Goal: Task Accomplishment & Management: Use online tool/utility

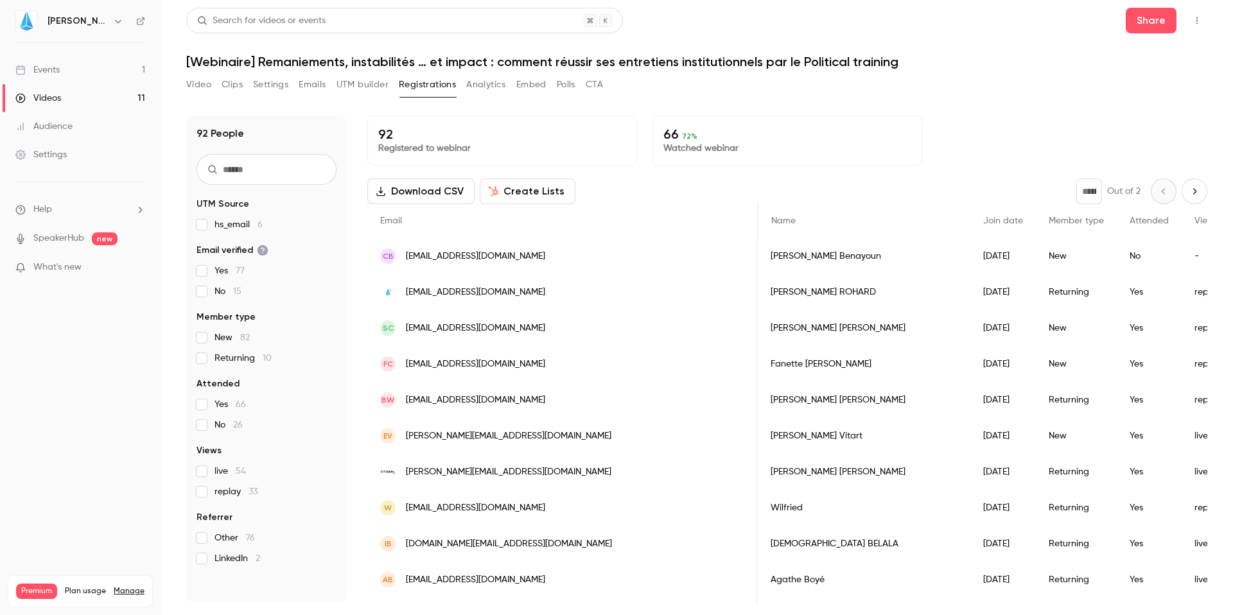
scroll to position [0, 854]
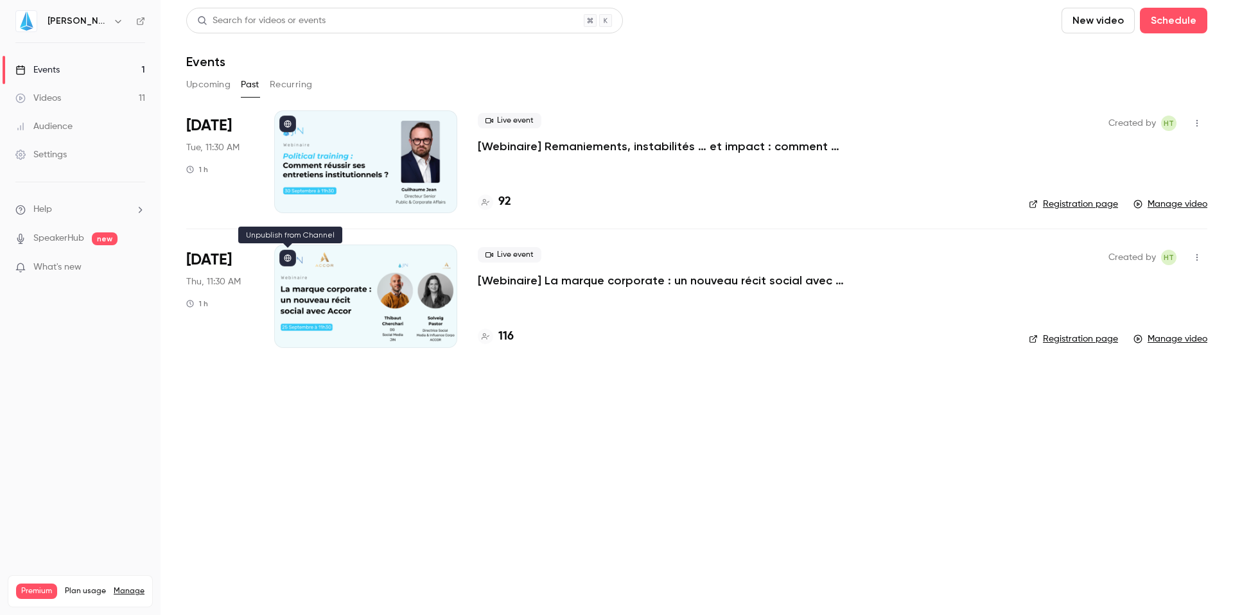
click at [287, 259] on icon at bounding box center [288, 258] width 8 height 8
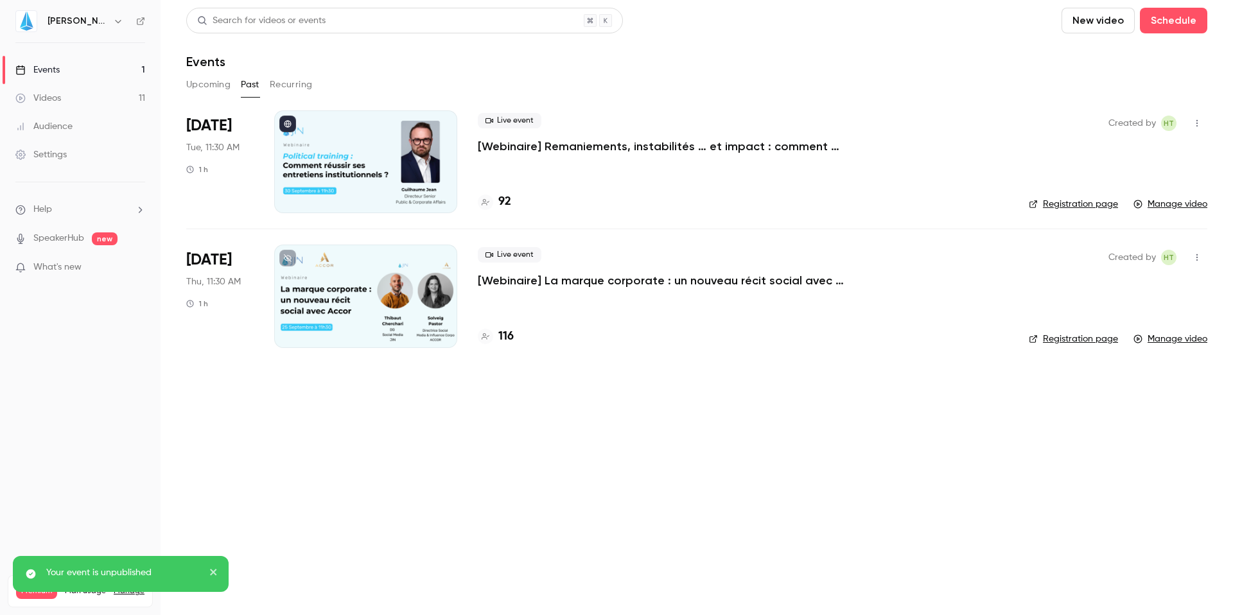
click at [596, 275] on p "[Webinaire] La marque corporate : un nouveau récit social avec [PERSON_NAME]" at bounding box center [670, 280] width 385 height 15
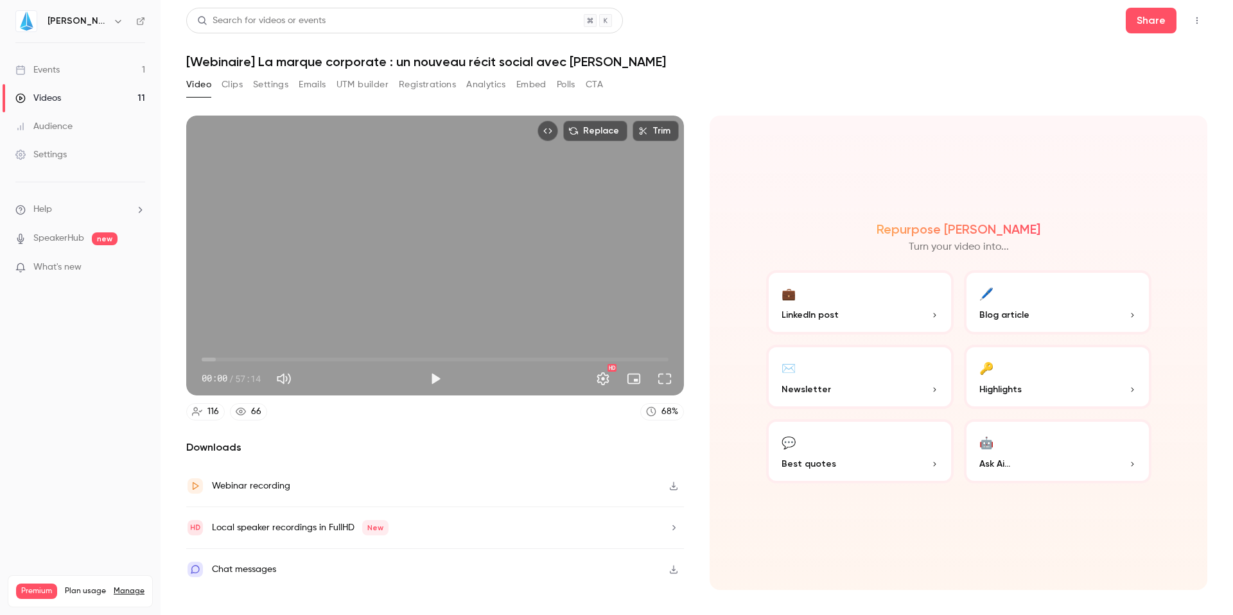
click at [501, 83] on button "Analytics" at bounding box center [486, 84] width 40 height 21
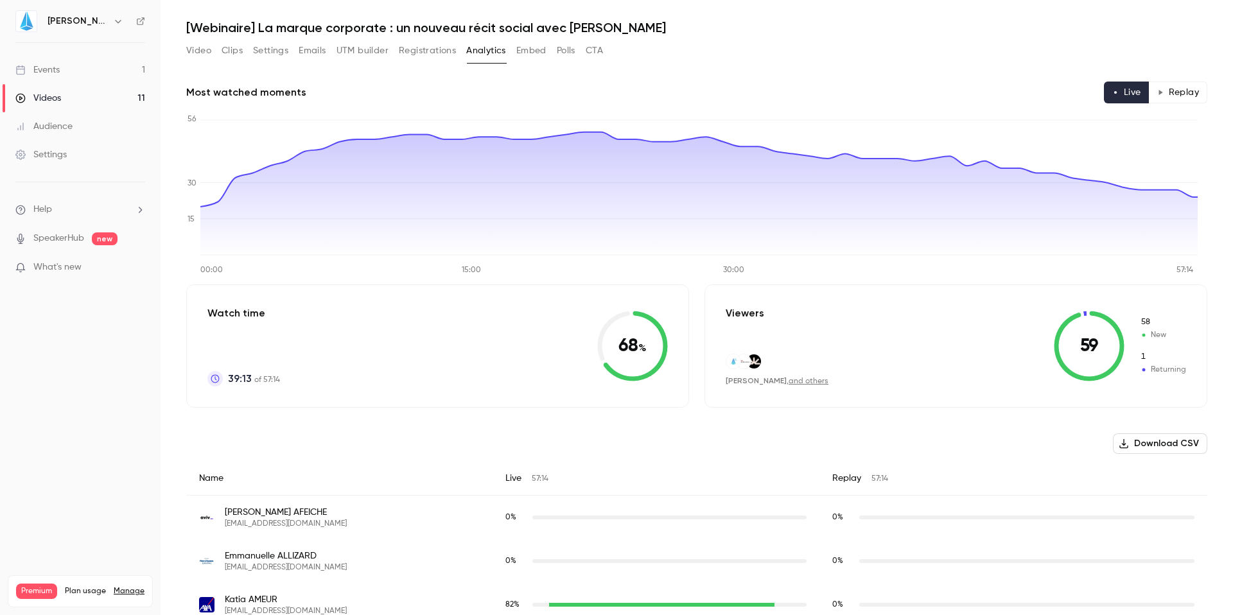
type button "live"
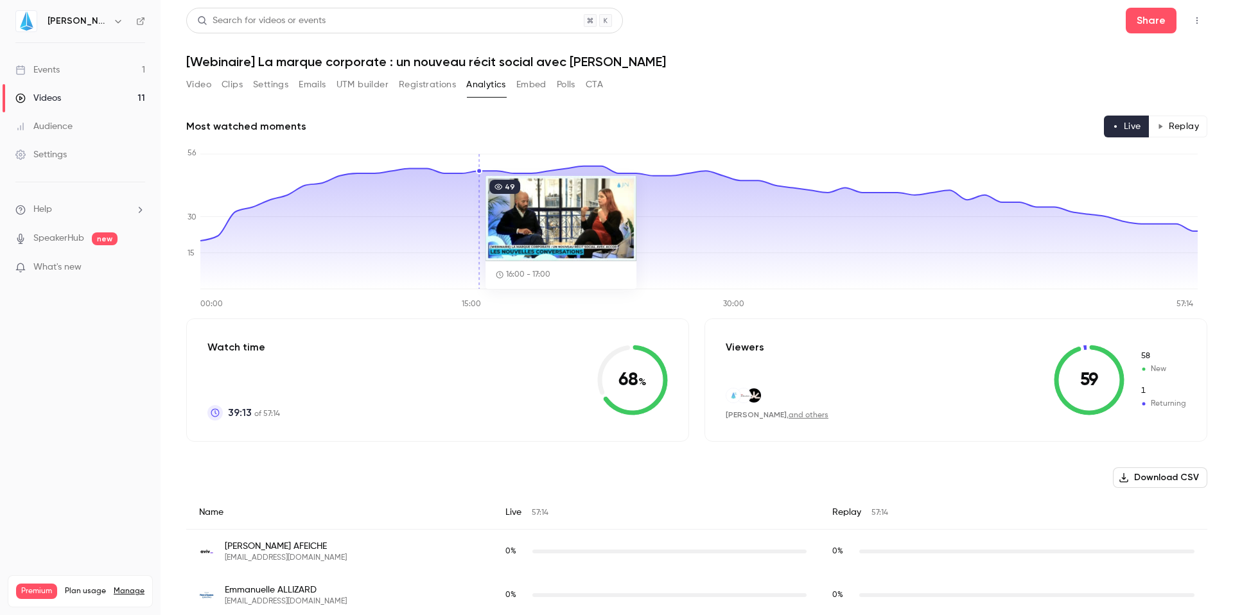
click at [205, 89] on button "Video" at bounding box center [198, 84] width 25 height 21
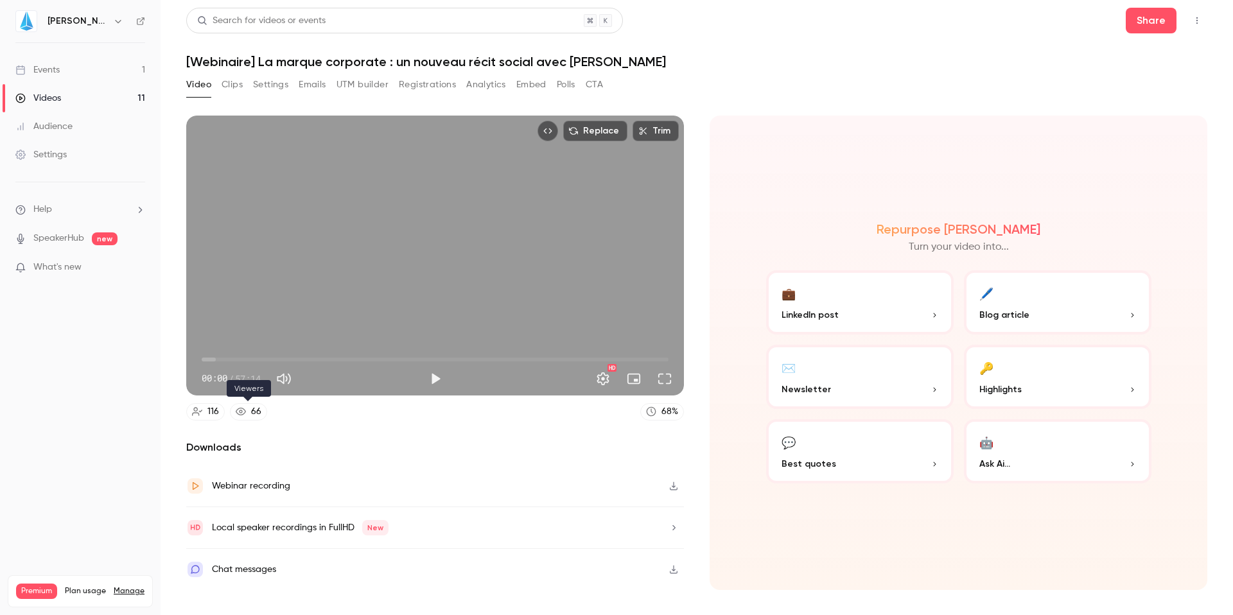
click at [240, 412] on icon at bounding box center [241, 411] width 10 height 10
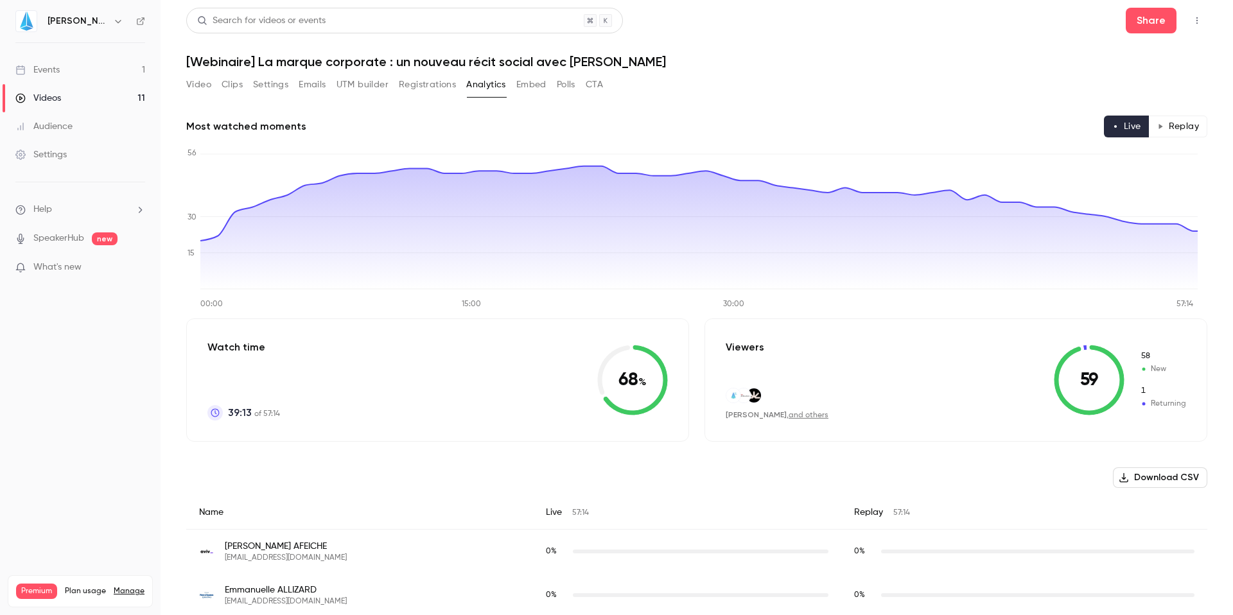
click at [62, 53] on ul "Events 1 Videos 11 Audience Settings" at bounding box center [80, 112] width 161 height 139
click at [52, 64] on div "Events" at bounding box center [37, 70] width 44 height 13
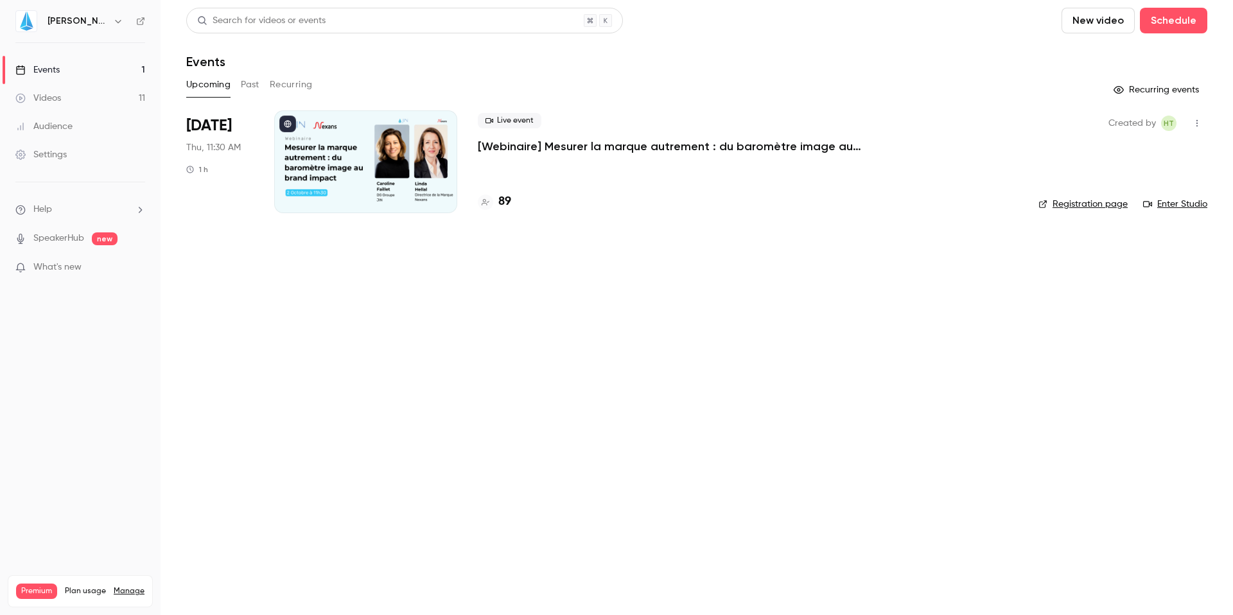
click at [512, 151] on p "[Webinaire] Mesurer la marque autrement : du baromètre image au brand impact" at bounding box center [670, 146] width 385 height 15
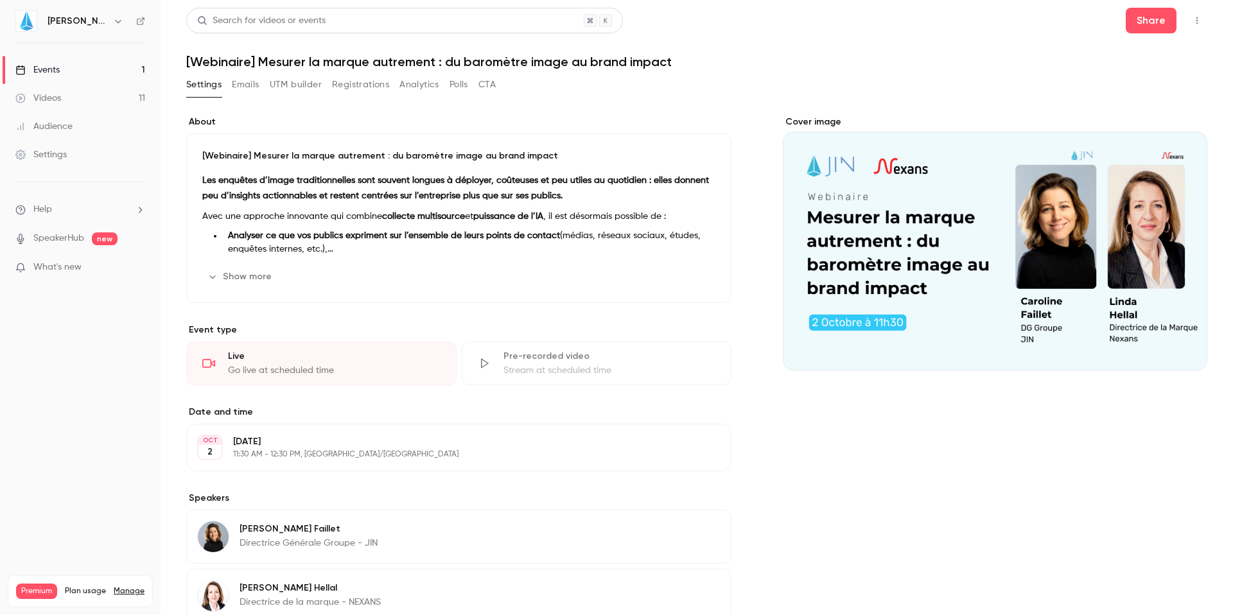
click at [1188, 26] on button "button" at bounding box center [1196, 20] width 21 height 21
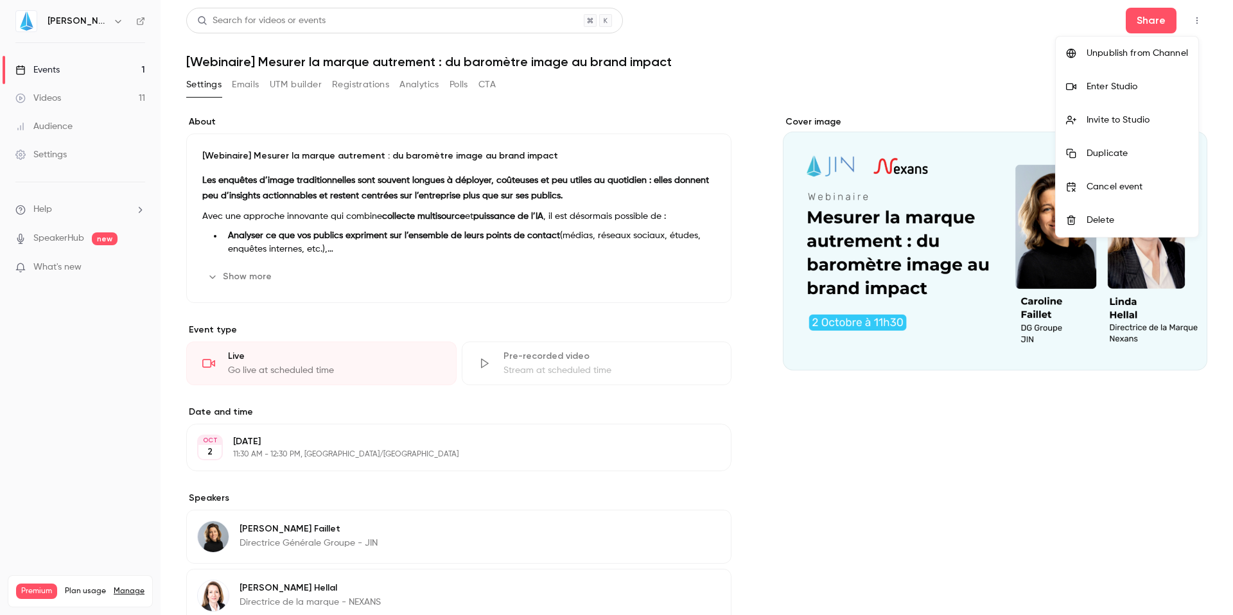
click at [1142, 92] on div "Enter Studio" at bounding box center [1136, 86] width 101 height 13
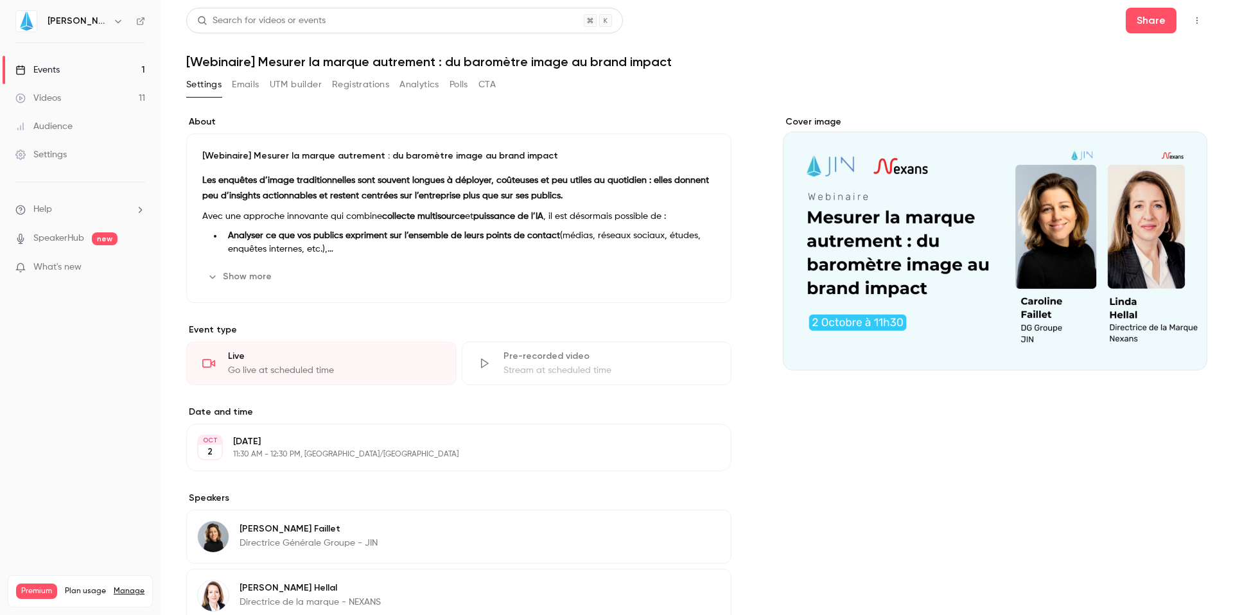
click at [838, 451] on div "Cover image" at bounding box center [995, 419] width 424 height 606
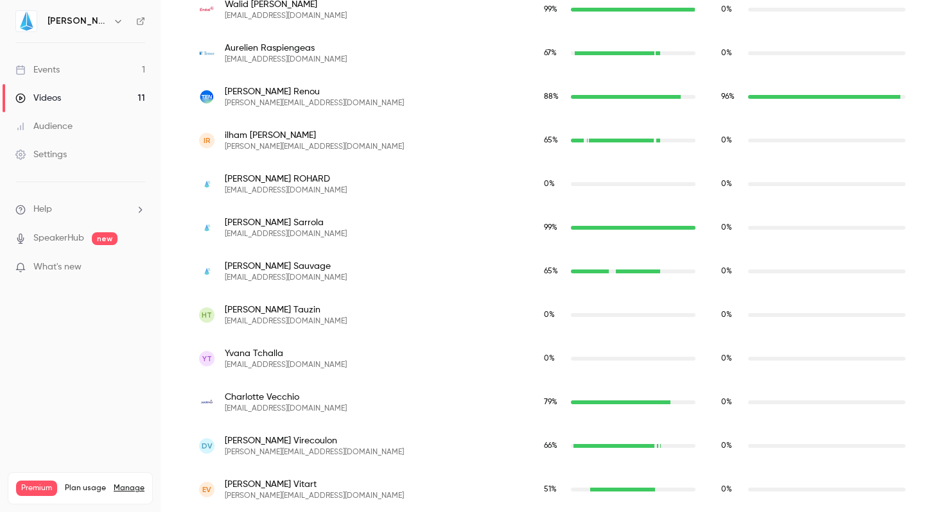
scroll to position [4044, 0]
